Goal: Task Accomplishment & Management: Manage account settings

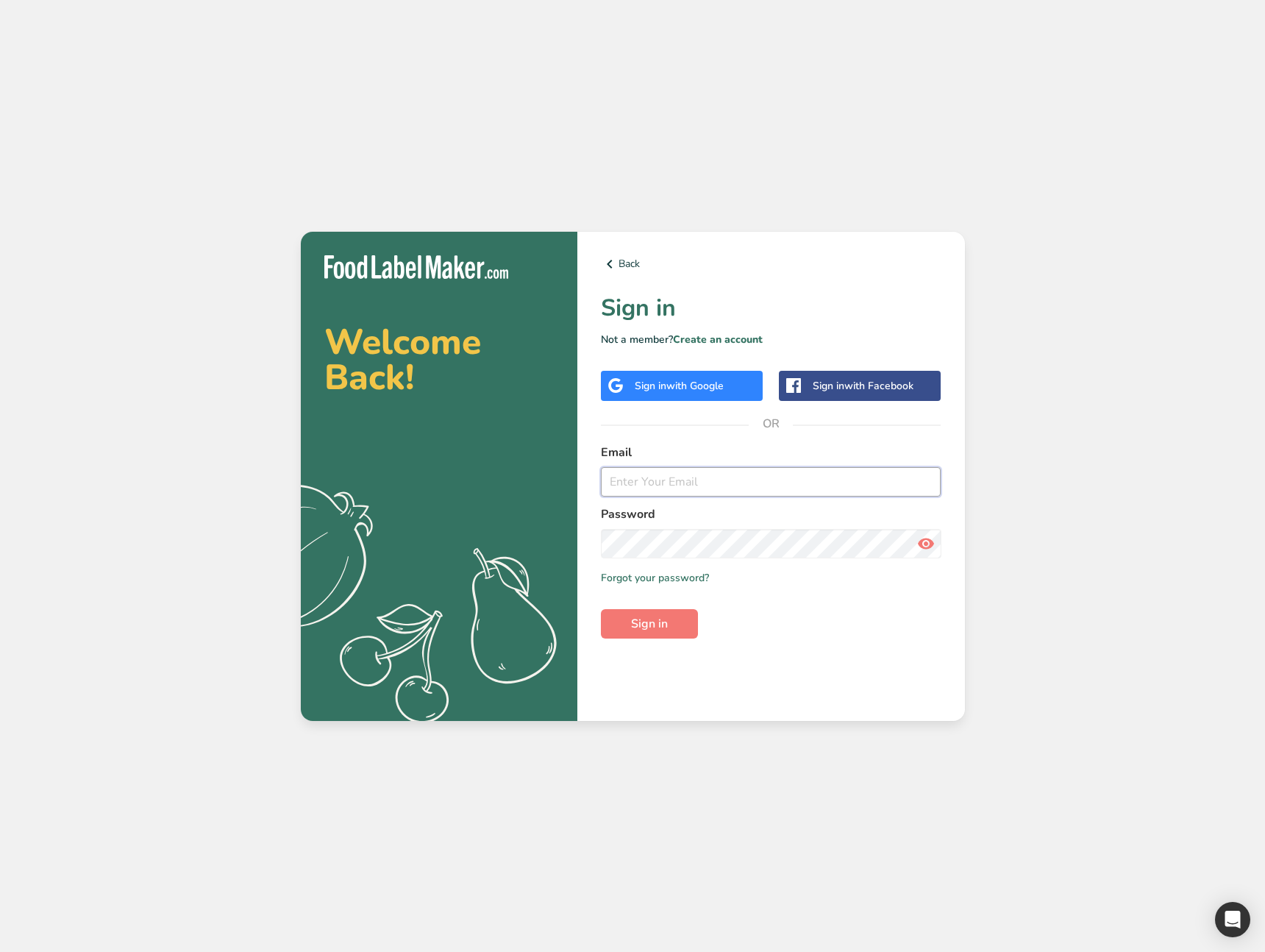
click at [662, 485] on input "email" at bounding box center [772, 482] width 341 height 29
type input "[EMAIL_ADDRESS][DOMAIN_NAME]"
click at [682, 620] on button "Sign in" at bounding box center [650, 623] width 97 height 29
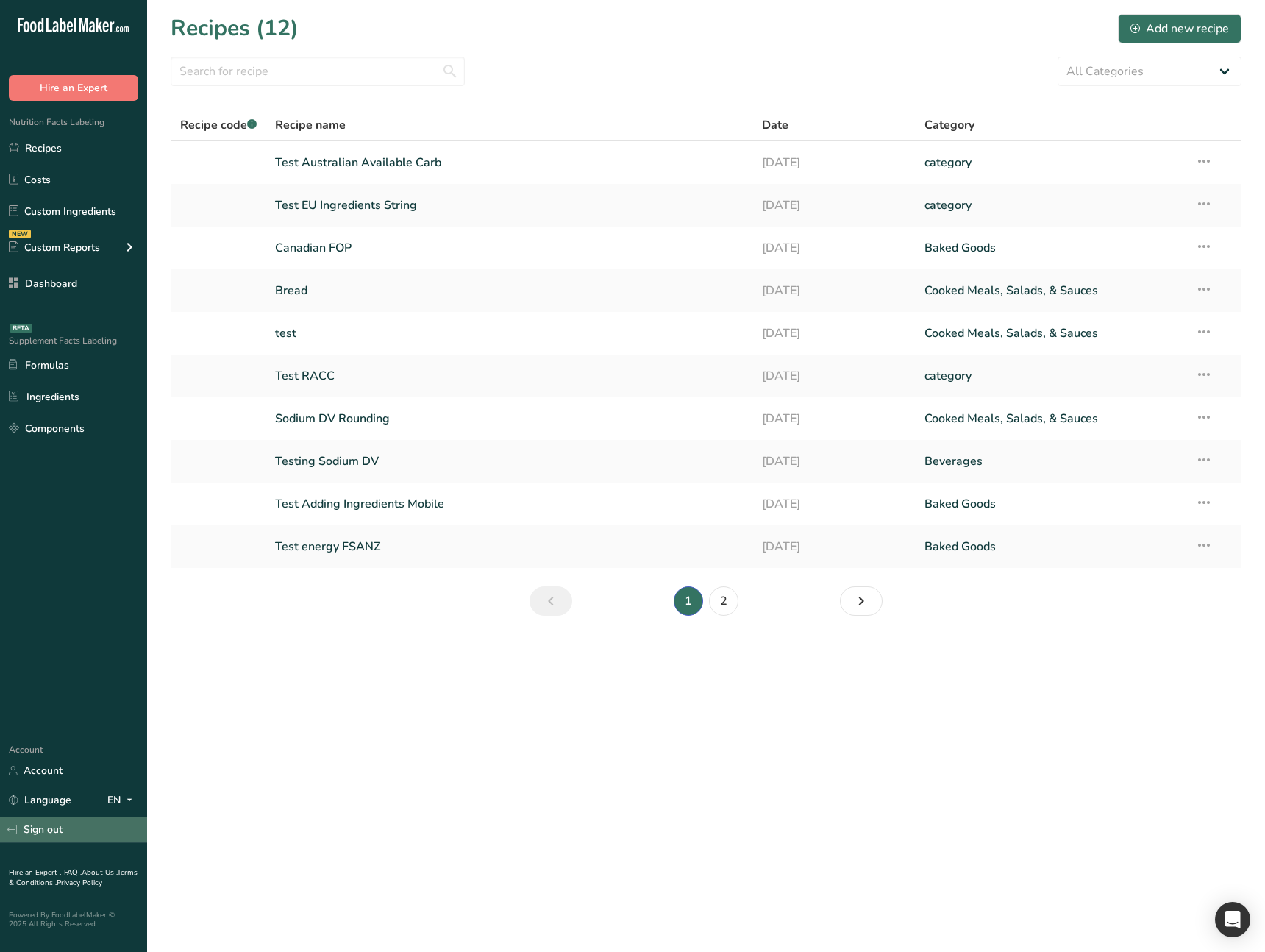
click at [64, 832] on link "Sign out" at bounding box center [74, 829] width 147 height 25
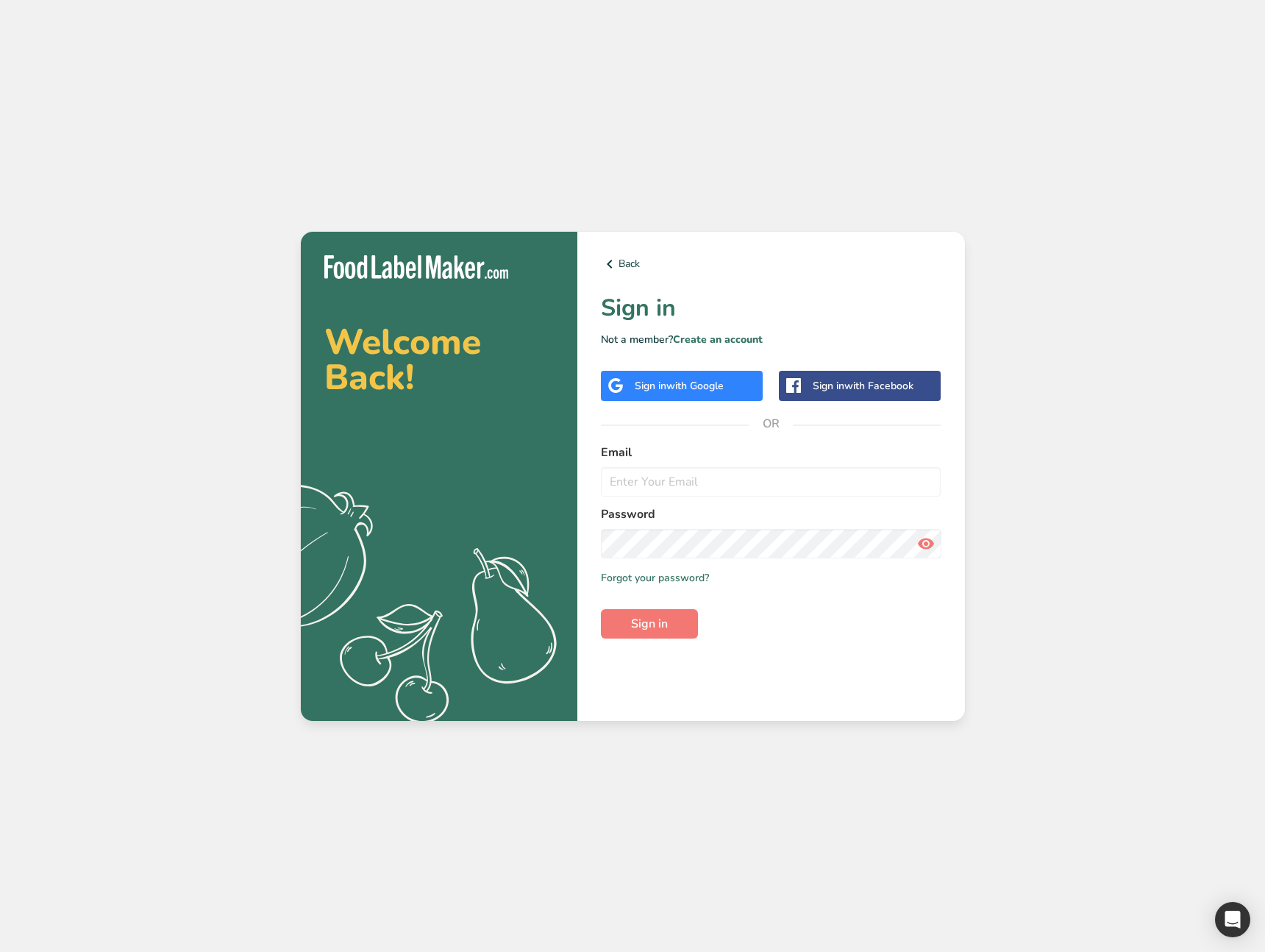
click at [551, 778] on div "Welcome Back! .a{fill:#f5f3ed;} Back Sign in Not a member? Create an account Si…" at bounding box center [632, 476] width 1265 height 952
click at [679, 486] on input "email" at bounding box center [772, 482] width 341 height 29
type input "[EMAIL_ADDRESS][DOMAIN_NAME]"
click at [655, 616] on span "Sign in" at bounding box center [649, 624] width 37 height 18
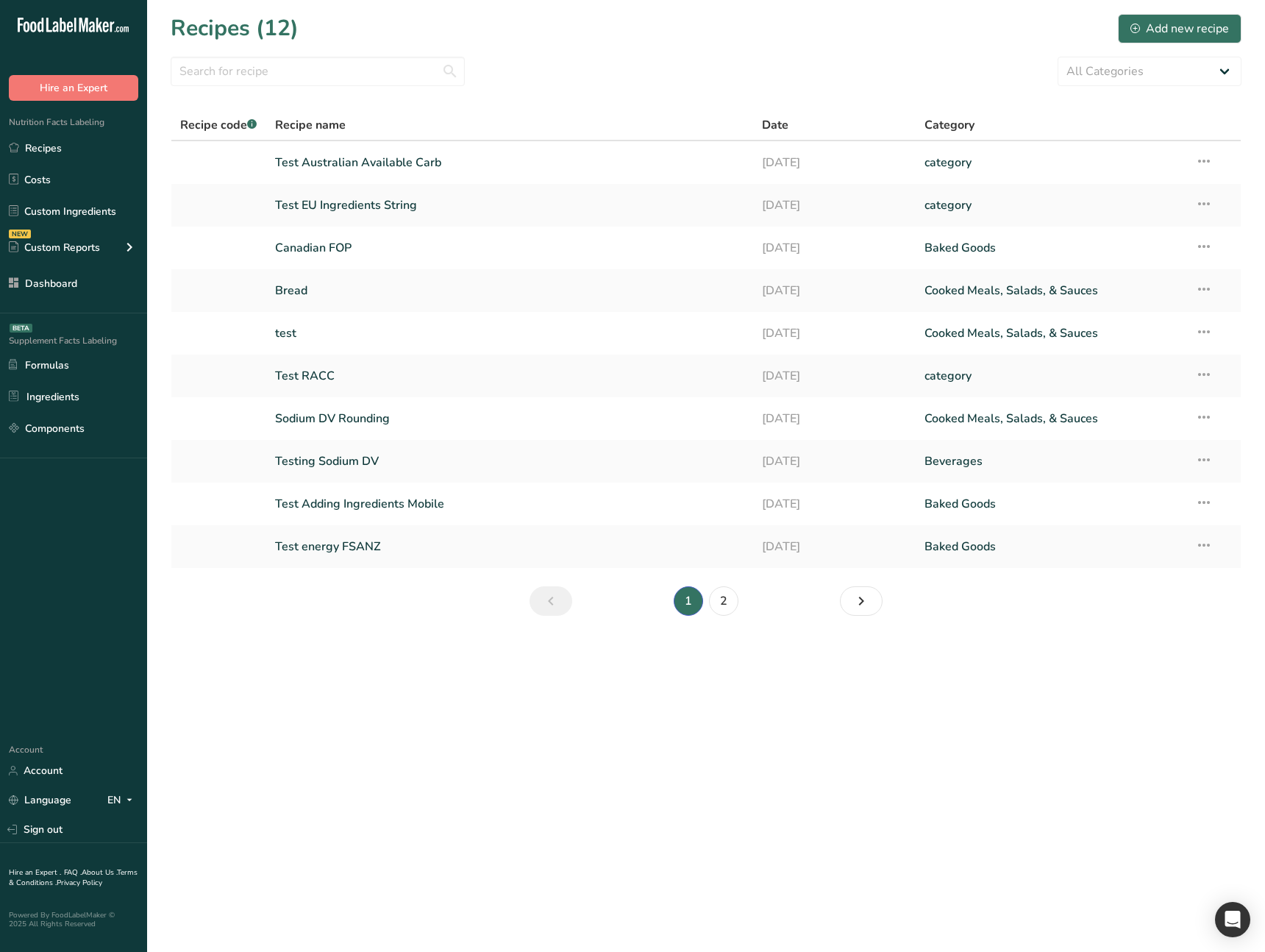
click at [426, 694] on main "Recipes (12) Add new recipe All Categories Baked Goods [GEOGRAPHIC_DATA] catego…" at bounding box center [632, 476] width 1265 height 952
click at [348, 712] on main "Recipes (12) Add new recipe All Categories Baked Goods [GEOGRAPHIC_DATA] catego…" at bounding box center [632, 476] width 1265 height 952
click at [377, 679] on main "Recipes (12) Add new recipe All Categories Baked Goods [GEOGRAPHIC_DATA] catego…" at bounding box center [632, 476] width 1265 height 952
drag, startPoint x: 283, startPoint y: 674, endPoint x: 447, endPoint y: 623, distance: 171.7
click at [283, 674] on main "Recipes (12) Add new recipe All Categories Baked Goods [GEOGRAPHIC_DATA] catego…" at bounding box center [632, 476] width 1265 height 952
